Goal: Find contact information: Find contact information

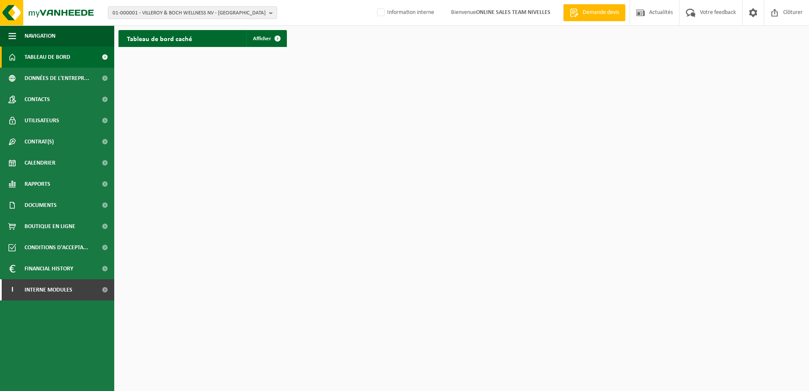
click at [373, 187] on html "01-000001 - VILLEROY & BOCH WELLNESS NV - ROESELARE 01-000001 - VILLEROY & BOCH…" at bounding box center [404, 195] width 809 height 391
click at [385, 220] on html "01-000001 - VILLEROY & BOCH WELLNESS NV - [GEOGRAPHIC_DATA] 01-000001 - VILLERO…" at bounding box center [404, 195] width 809 height 391
click at [532, 281] on html "01-000001 - VILLEROY & BOCH WELLNESS NV - [GEOGRAPHIC_DATA] 01-000001 - VILLERO…" at bounding box center [404, 195] width 809 height 391
drag, startPoint x: 413, startPoint y: 269, endPoint x: 142, endPoint y: 221, distance: 275.6
click at [413, 268] on html "01-000001 - VILLEROY & BOCH WELLNESS NV - [GEOGRAPHIC_DATA] 01-000001 - VILLERO…" at bounding box center [404, 195] width 809 height 391
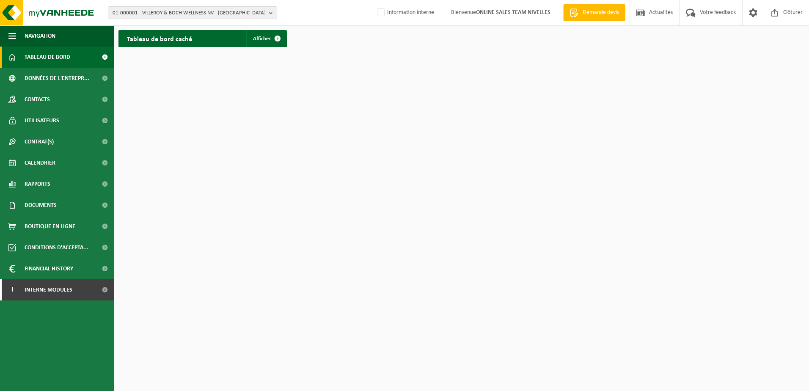
click at [100, 377] on ul "Navigation Demande devis Actualités Votre feedback Clôturer Tableau de bord Don…" at bounding box center [57, 208] width 114 height 366
click at [105, 293] on span at bounding box center [104, 289] width 19 height 21
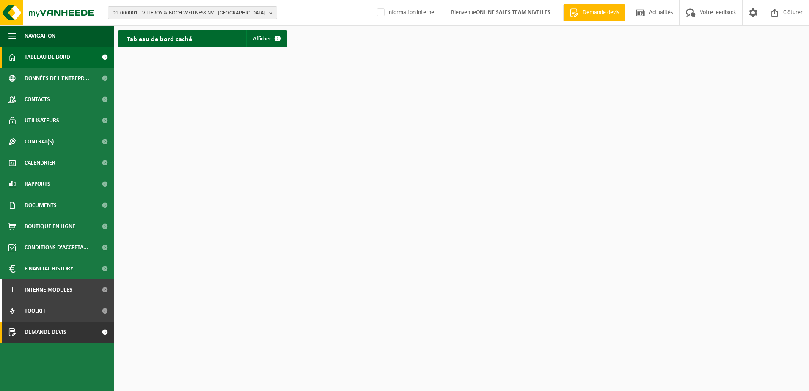
click at [105, 328] on span at bounding box center [104, 332] width 19 height 21
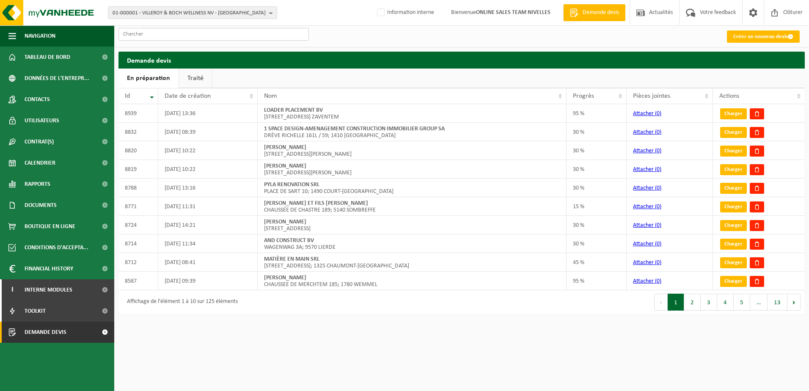
click at [183, 33] on input "text" at bounding box center [214, 34] width 190 height 13
paste input "rfq25005519"
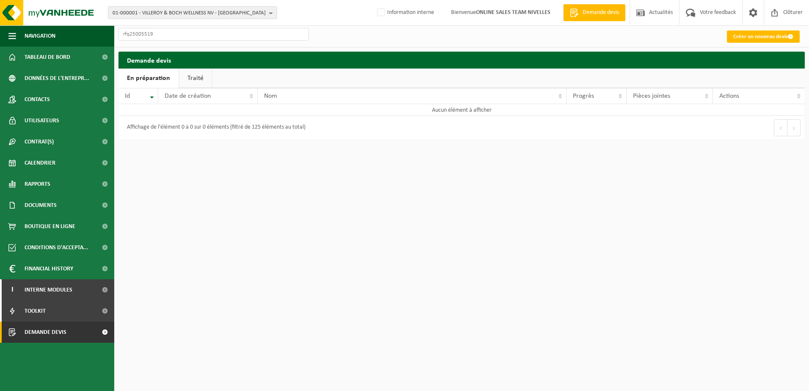
click at [191, 78] on link "Traité" at bounding box center [195, 78] width 33 height 19
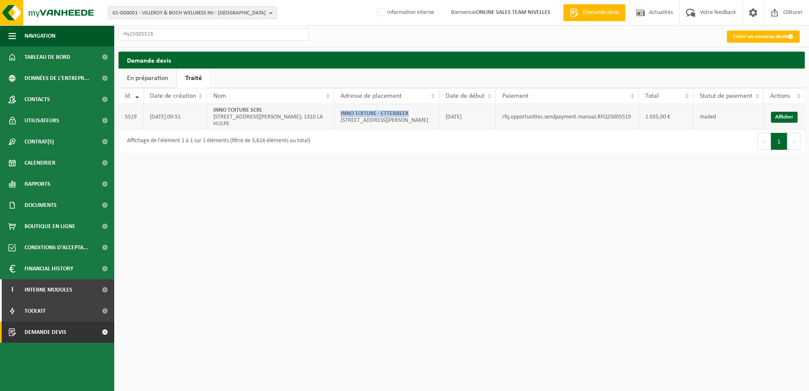
drag, startPoint x: 411, startPoint y: 110, endPoint x: 341, endPoint y: 111, distance: 69.8
click at [341, 111] on td "INNO TOITURE - ETTERBEEK RUE PERE DE DEKEN 31; 1040 ETTERBEEK" at bounding box center [386, 116] width 105 height 25
copy strong "INNO TOITURE - ETTERBEEK"
click at [256, 31] on input "rfq25005519" at bounding box center [214, 34] width 190 height 13
drag, startPoint x: 192, startPoint y: 30, endPoint x: 100, endPoint y: 29, distance: 92.3
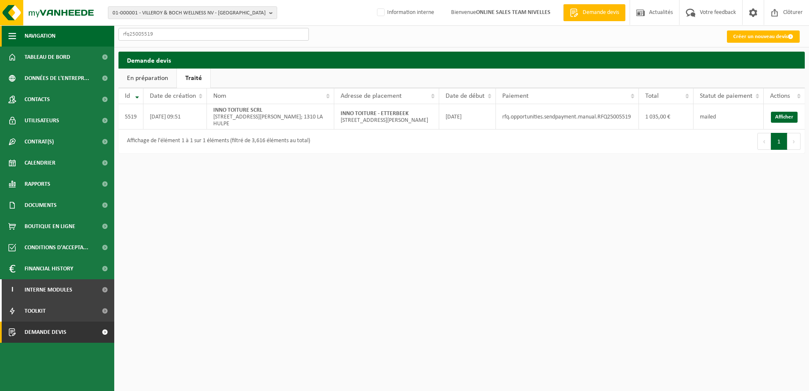
click at [100, 29] on div "Navigation Demande devis Actualités Votre feedback Clôturer Tableau de bord Don…" at bounding box center [404, 81] width 809 height 162
paste input "RFQ25007394"
type input "RFQ25007394"
drag, startPoint x: 411, startPoint y: 113, endPoint x: 341, endPoint y: 112, distance: 70.3
click at [341, 112] on td "INNO TOITURE - JODOIGNE Rue Saint Rémy 81; 1370 JODOIGNE" at bounding box center [386, 116] width 105 height 25
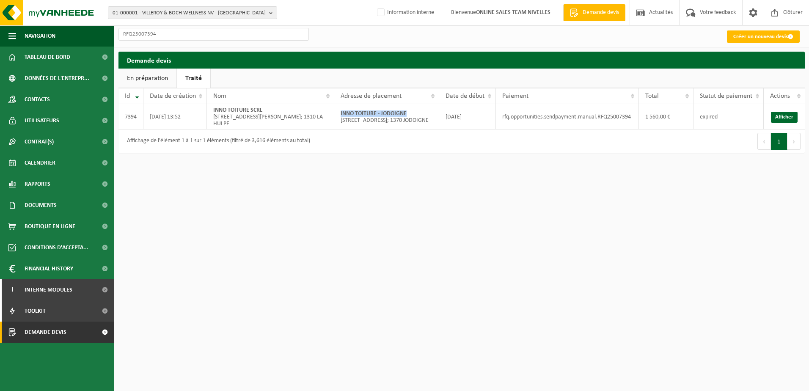
copy strong "INNO TOITURE - JODOIGNE"
drag, startPoint x: 390, startPoint y: 314, endPoint x: 389, endPoint y: 306, distance: 8.1
click at [389, 313] on html "01-000001 - VILLEROY & BOCH WELLNESS NV - ROESELARE 01-000001 - VILLEROY & BOCH…" at bounding box center [404, 195] width 809 height 391
click at [272, 13] on b "button" at bounding box center [273, 13] width 8 height 12
type input "10-951002"
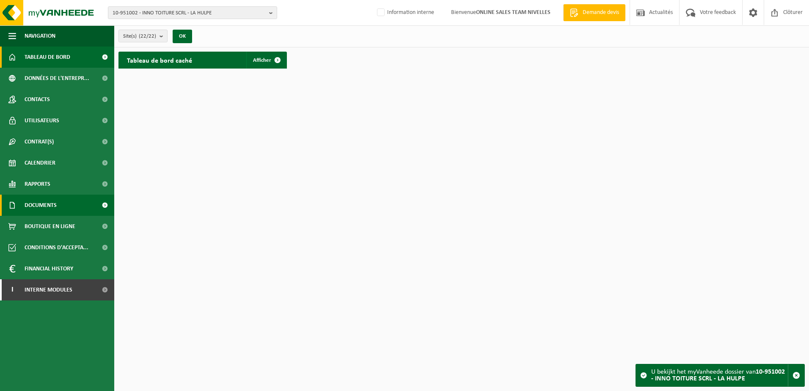
click at [42, 205] on span "Documents" at bounding box center [41, 205] width 32 height 21
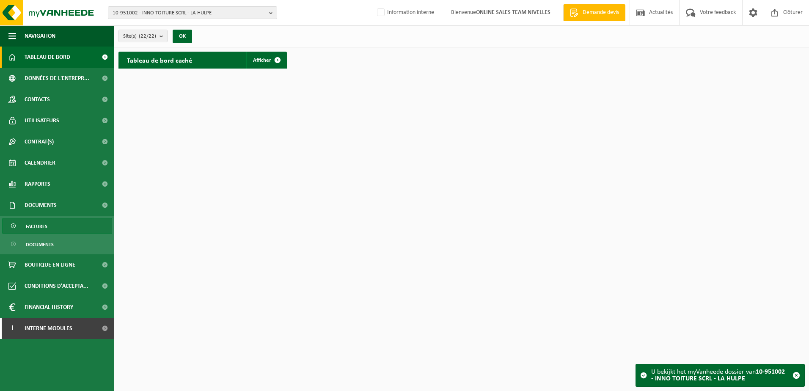
click at [46, 219] on span "Factures" at bounding box center [37, 226] width 22 height 16
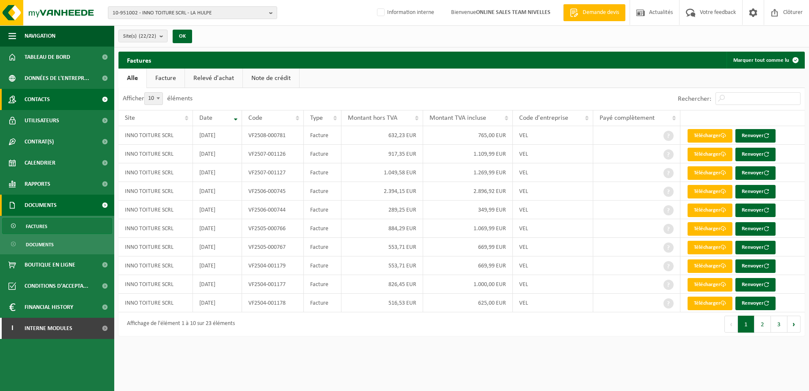
click at [50, 102] on span "Contacts" at bounding box center [37, 99] width 25 height 21
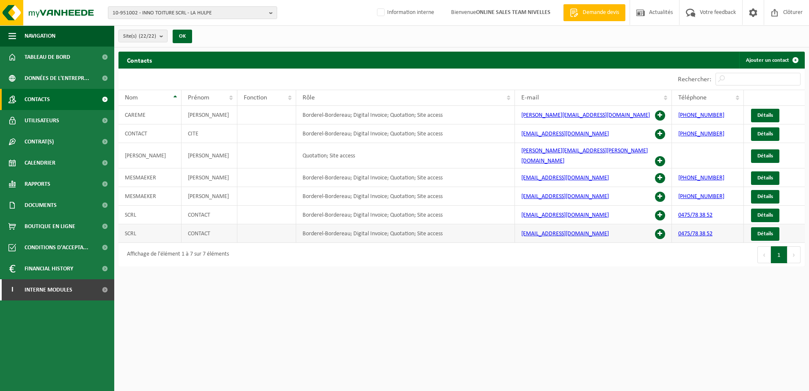
drag, startPoint x: 620, startPoint y: 227, endPoint x: 520, endPoint y: 232, distance: 100.9
click at [520, 232] on td "pascal.mesmaeker@innotoiture.be" at bounding box center [593, 233] width 157 height 19
copy link "pascal.mesmaeker@innotoiture.be"
drag, startPoint x: 611, startPoint y: 152, endPoint x: 521, endPoint y: 152, distance: 89.7
click at [521, 152] on td "nathalie.kaplan@innotoiture.be" at bounding box center [593, 155] width 157 height 25
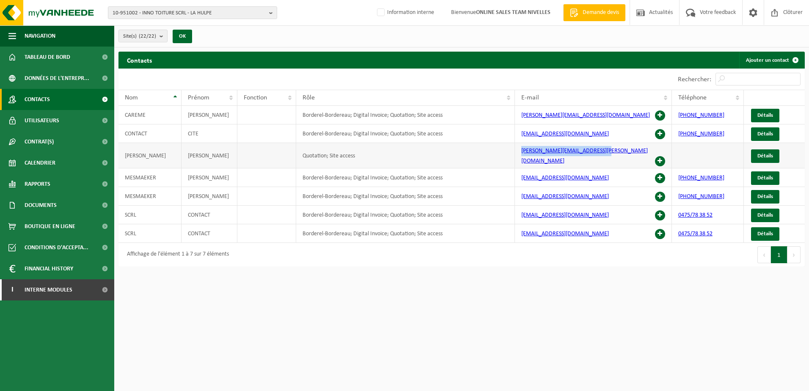
copy link "nathalie.kaplan@innotoiture.be"
click at [45, 204] on span "Documents" at bounding box center [41, 205] width 32 height 21
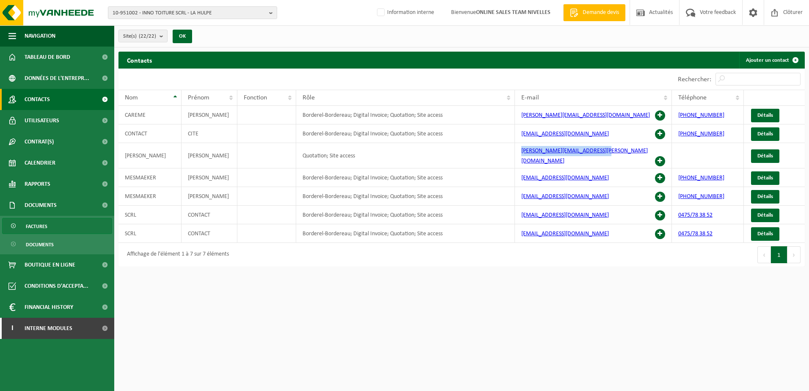
click at [59, 229] on link "Factures" at bounding box center [57, 226] width 110 height 16
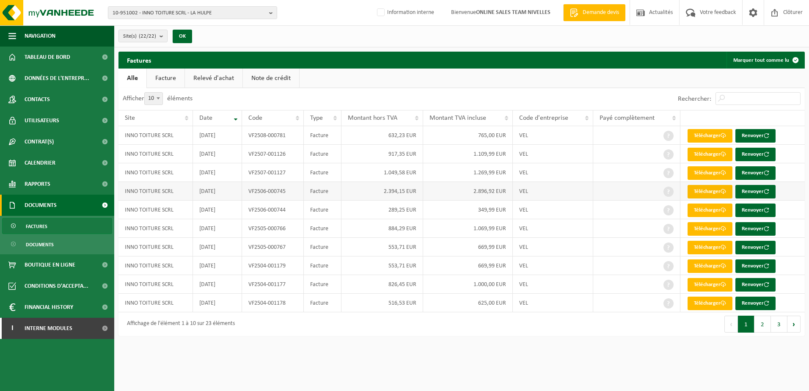
click at [717, 193] on link "Télécharger" at bounding box center [710, 192] width 45 height 14
click at [712, 173] on link "Télécharger" at bounding box center [710, 173] width 45 height 14
click at [522, 361] on html "10-951002 - INNO TOITURE SCRL - LA HULPE 10-951002 - INNO TOITURE SCRL - LA HUL…" at bounding box center [404, 195] width 809 height 391
click at [415, 361] on html "10-951002 - INNO TOITURE SCRL - LA HULPE 10-951002 - INNO TOITURE SCRL - LA HUL…" at bounding box center [404, 195] width 809 height 391
click at [274, 13] on b "button" at bounding box center [273, 13] width 8 height 12
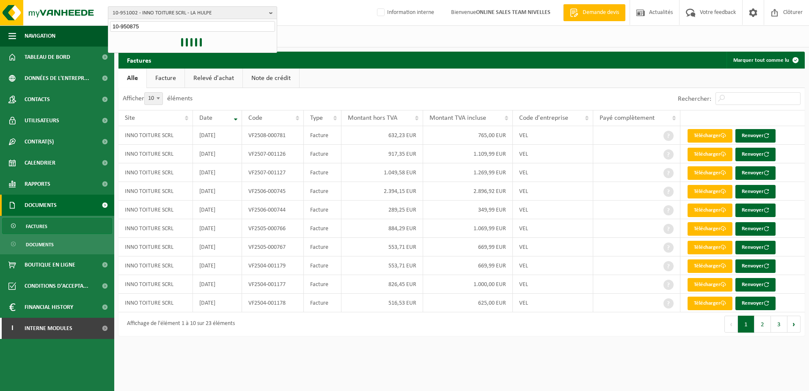
type input "10-950875"
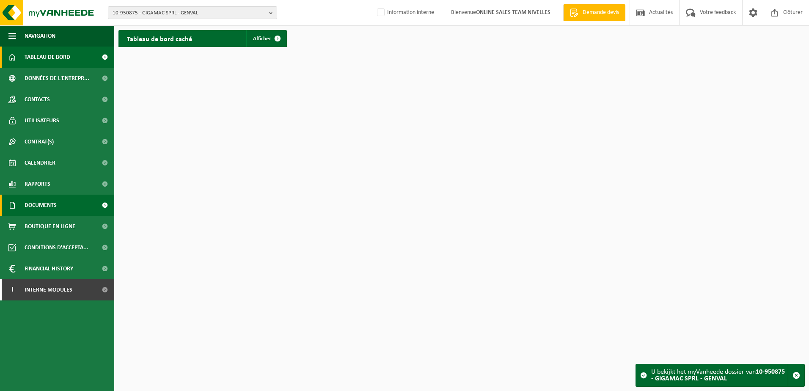
click at [58, 204] on link "Documents" at bounding box center [57, 205] width 114 height 21
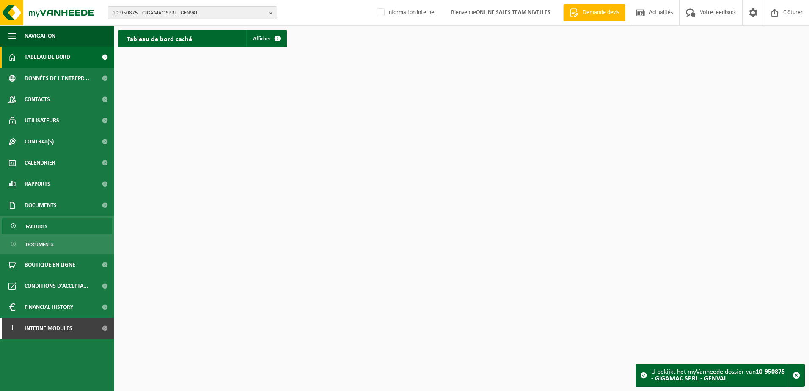
click at [63, 229] on link "Factures" at bounding box center [57, 226] width 110 height 16
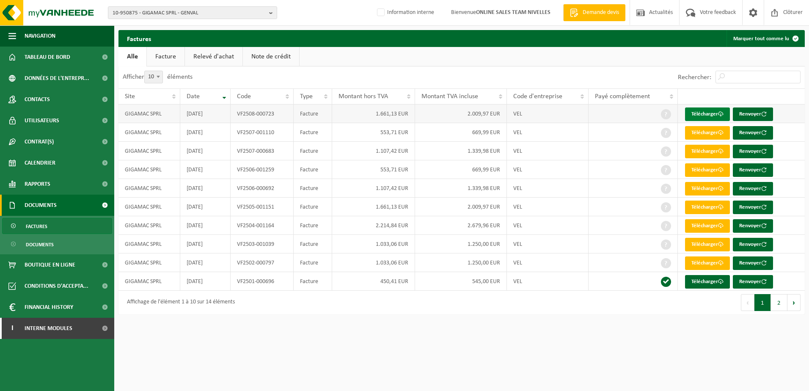
click at [715, 110] on link "Télécharger" at bounding box center [707, 115] width 45 height 14
click at [79, 99] on link "Contacts" at bounding box center [57, 99] width 114 height 21
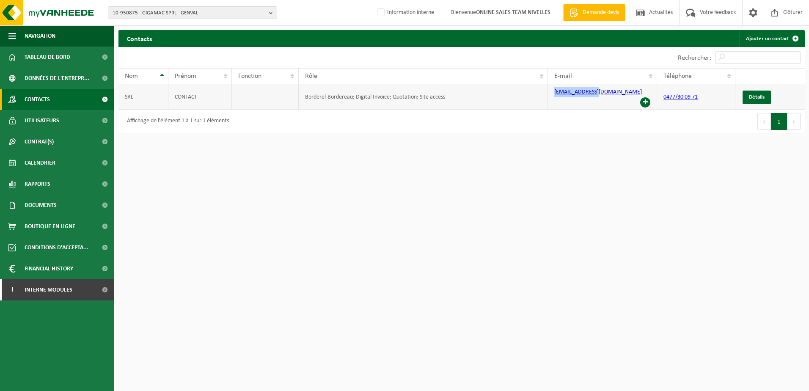
drag, startPoint x: 603, startPoint y: 97, endPoint x: 554, endPoint y: 100, distance: 48.7
click at [554, 100] on td "[EMAIL_ADDRESS][DOMAIN_NAME]" at bounding box center [602, 96] width 109 height 25
copy link "[EMAIL_ADDRESS][DOMAIN_NAME]"
click at [540, 391] on html "10-950875 - GIGAMAC SPRL - GENVAL 10-950875 - GIGAMAC SPRL - GENVAL Information…" at bounding box center [404, 195] width 809 height 391
click at [595, 334] on html "10-950875 - GIGAMAC SPRL - GENVAL 10-950875 - GIGAMAC SPRL - GENVAL Information…" at bounding box center [404, 195] width 809 height 391
